Goal: Task Accomplishment & Management: Manage account settings

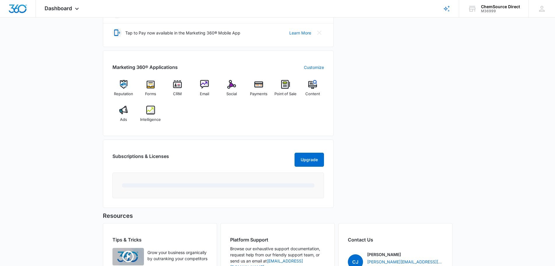
scroll to position [175, 0]
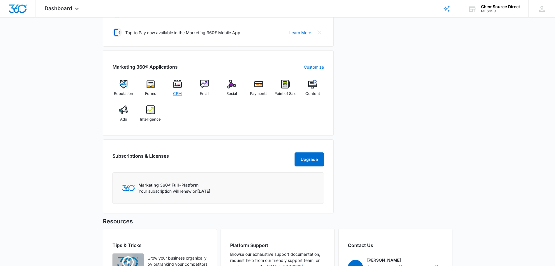
click at [175, 86] on img at bounding box center [177, 84] width 9 height 9
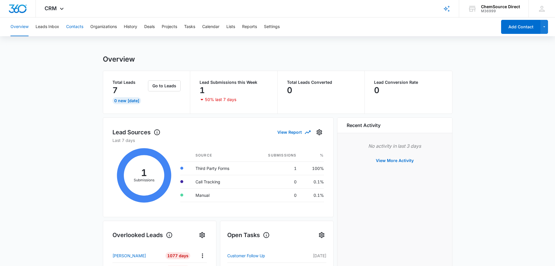
click at [74, 25] on button "Contacts" at bounding box center [74, 26] width 17 height 19
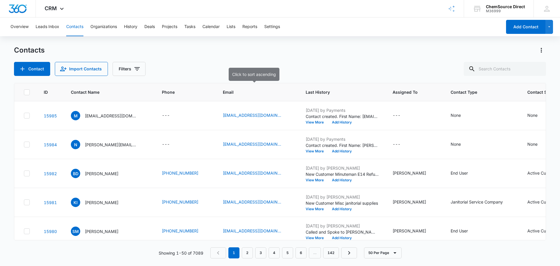
click at [226, 91] on span "Email" at bounding box center [253, 92] width 60 height 6
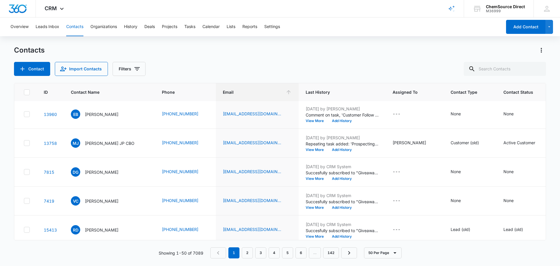
scroll to position [466, 0]
click at [27, 28] on icon at bounding box center [26, 25] width 5 height 5
click at [24, 26] on input "checkbox" at bounding box center [24, 26] width 0 height 0
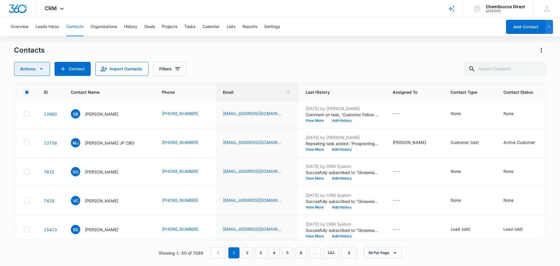
click at [45, 68] on button "Actions" at bounding box center [32, 69] width 36 height 14
click at [23, 125] on button "Delete" at bounding box center [37, 122] width 47 height 9
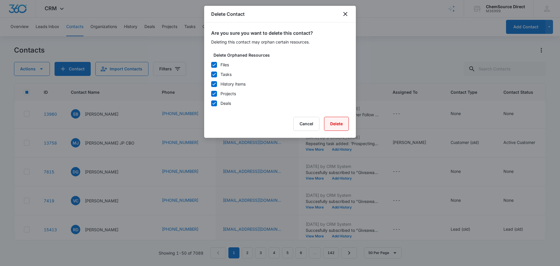
click at [342, 123] on button "Delete" at bounding box center [336, 124] width 25 height 14
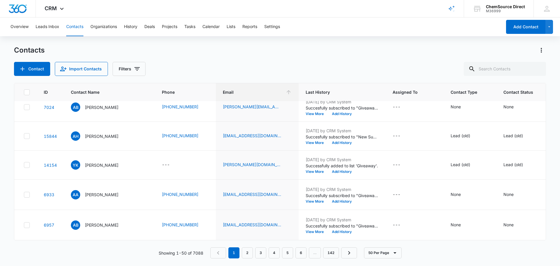
scroll to position [1908, 0]
